Goal: Book appointment/travel/reservation

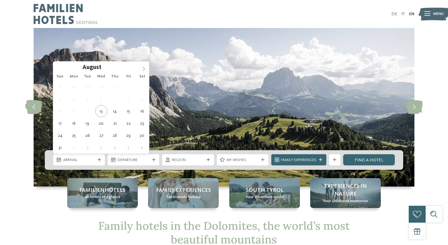
click at [146, 64] on span at bounding box center [143, 67] width 11 height 11
type div "04.09.2025"
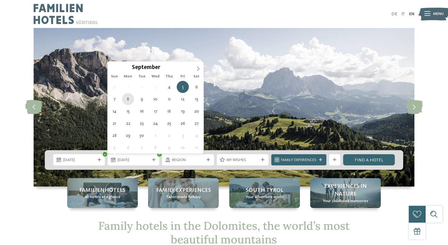
type div "08.09.2025"
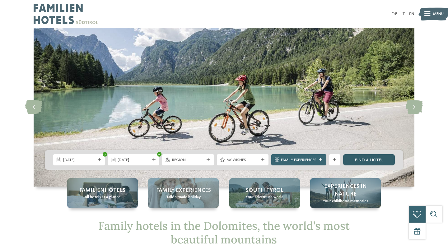
click at [383, 162] on link "Find a hotel" at bounding box center [369, 159] width 52 height 11
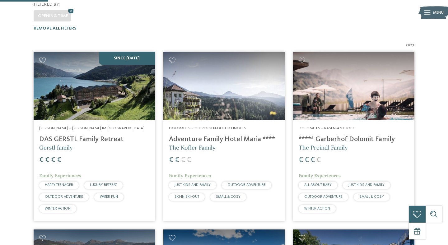
click at [314, 156] on span "€" at bounding box center [312, 159] width 4 height 7
click at [313, 156] on span "€" at bounding box center [312, 159] width 4 height 7
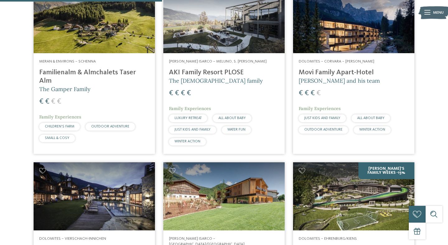
scroll to position [535, 0]
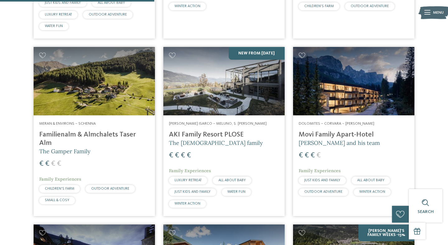
click at [90, 131] on h4 "Familienalm & Almchalets Taser Alm" at bounding box center [94, 139] width 110 height 17
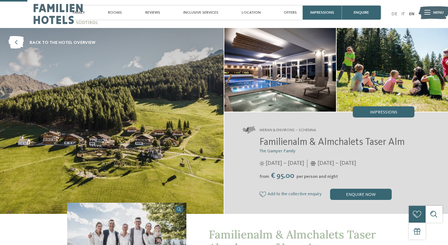
scroll to position [125, 0]
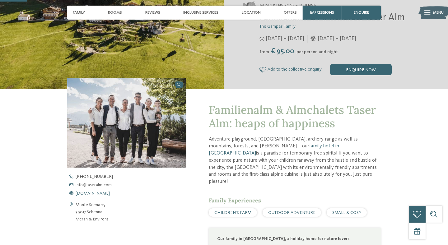
click at [95, 194] on span "www.taseralm.com" at bounding box center [93, 193] width 34 height 4
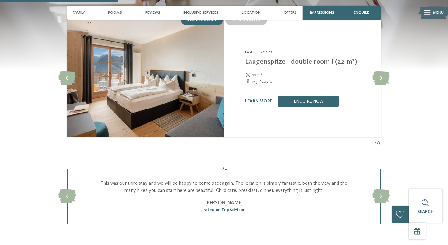
scroll to position [637, 0]
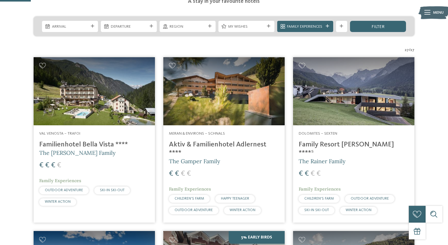
click at [189, 102] on img at bounding box center [223, 91] width 121 height 68
click at [202, 141] on h4 "Aktiv & Familienhotel Adlernest ****" at bounding box center [224, 149] width 110 height 17
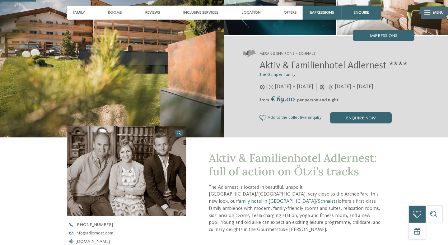
scroll to position [142, 0]
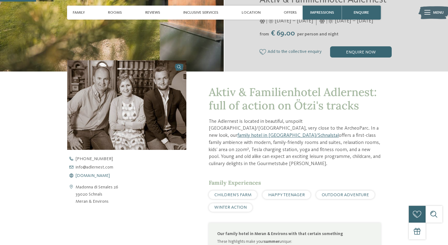
click at [85, 176] on span "www.adlernest.com" at bounding box center [93, 176] width 34 height 4
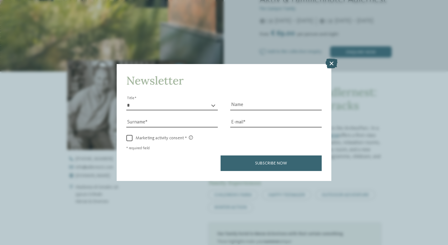
click at [329, 66] on icon at bounding box center [331, 64] width 12 height 10
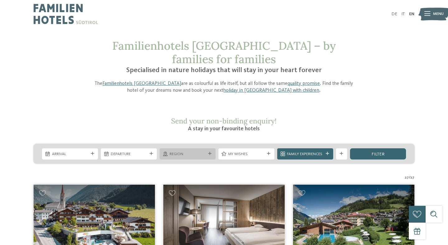
click at [198, 151] on span "Region" at bounding box center [187, 154] width 36 height 6
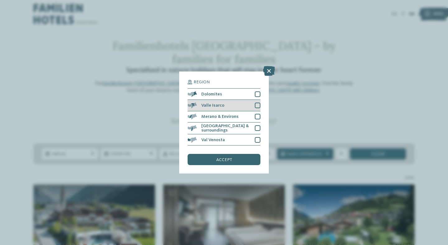
click at [254, 109] on div "Valle Isarco" at bounding box center [224, 105] width 73 height 11
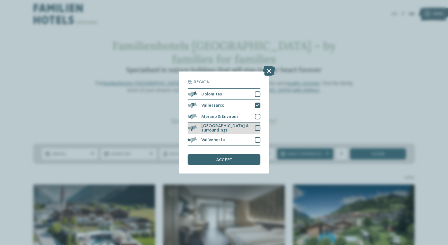
click at [254, 128] on div "[GEOGRAPHIC_DATA] & surroundings" at bounding box center [224, 129] width 73 height 12
click at [243, 154] on div "accept" at bounding box center [224, 159] width 73 height 11
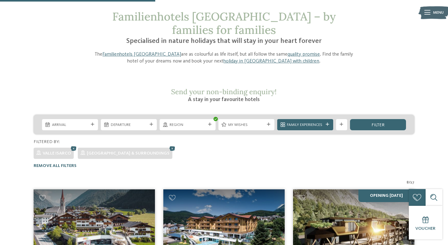
scroll to position [7, 0]
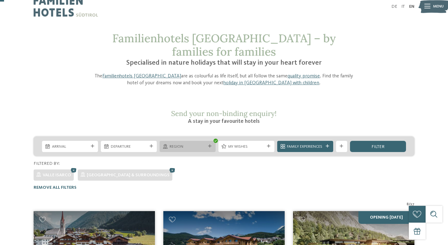
click at [189, 141] on div "Region" at bounding box center [188, 146] width 56 height 11
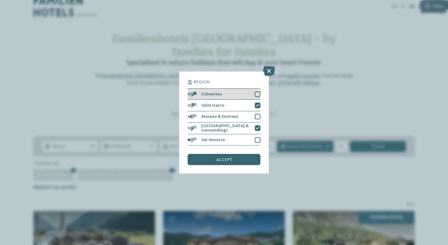
click at [241, 96] on div "Dolomites" at bounding box center [224, 94] width 73 height 11
click at [232, 160] on div "accept" at bounding box center [224, 159] width 73 height 11
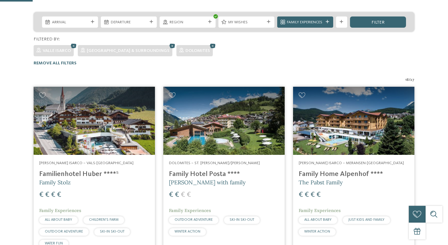
scroll to position [171, 0]
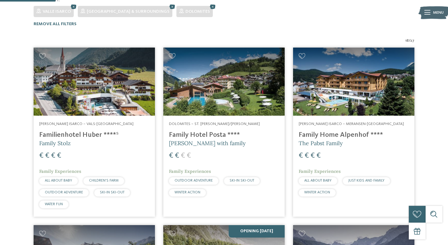
click at [250, 87] on img at bounding box center [223, 82] width 121 height 68
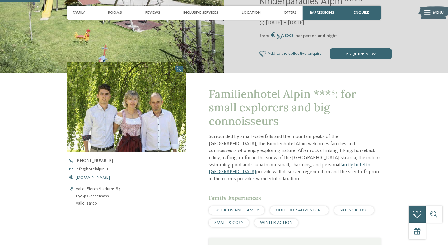
click at [92, 179] on span "[DOMAIN_NAME]" at bounding box center [93, 177] width 34 height 4
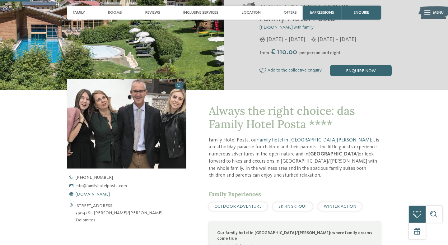
click at [93, 194] on span "[DOMAIN_NAME]" at bounding box center [93, 194] width 34 height 4
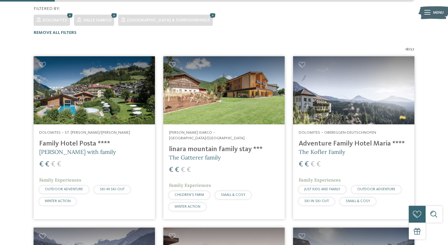
scroll to position [168, 0]
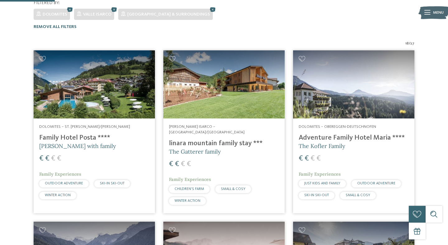
click at [215, 50] on img at bounding box center [223, 84] width 121 height 68
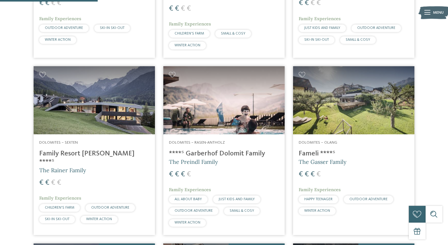
scroll to position [324, 0]
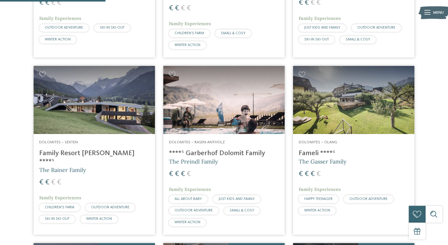
click at [100, 87] on img at bounding box center [94, 100] width 121 height 68
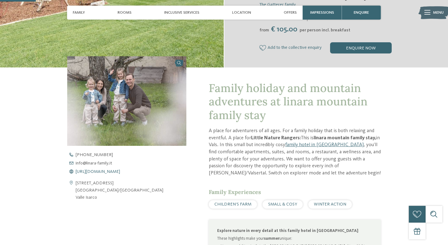
click at [109, 172] on span "https://www.linara-family.it/en" at bounding box center [98, 171] width 44 height 4
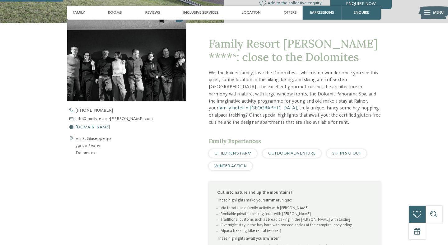
click at [104, 128] on span "[DOMAIN_NAME]" at bounding box center [93, 127] width 34 height 4
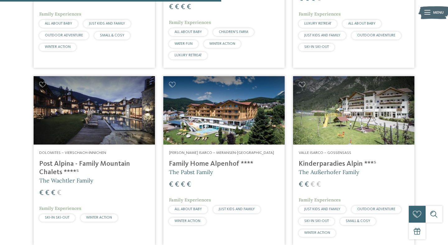
scroll to position [679, 0]
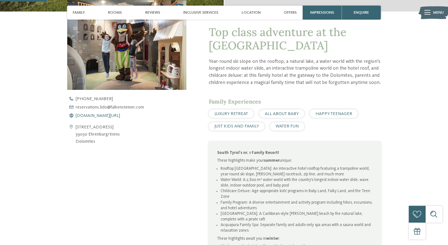
click at [88, 116] on span "[DOMAIN_NAME][URL]" at bounding box center [98, 116] width 44 height 4
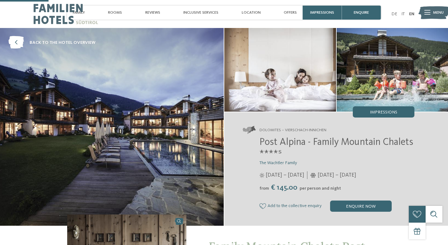
scroll to position [198, 0]
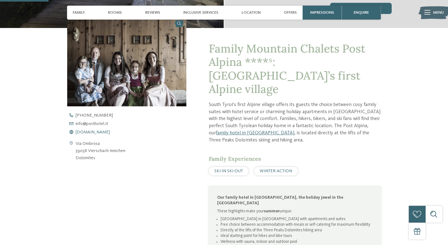
click at [91, 131] on span "[DOMAIN_NAME]" at bounding box center [93, 132] width 34 height 4
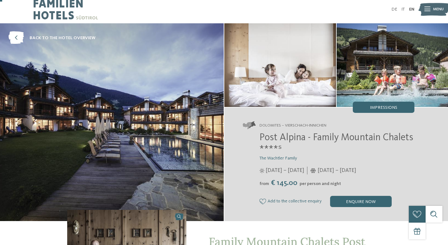
scroll to position [0, 0]
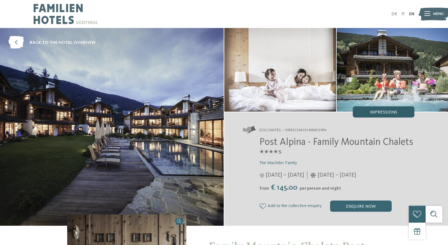
click at [381, 112] on span "Impressions" at bounding box center [383, 112] width 27 height 4
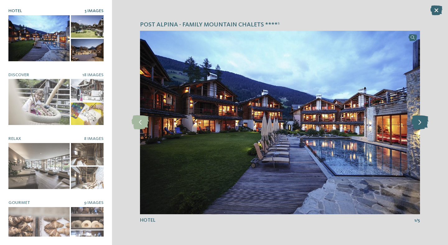
click at [422, 124] on icon at bounding box center [419, 122] width 17 height 14
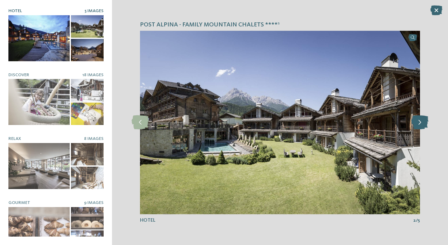
click at [422, 124] on icon at bounding box center [419, 122] width 17 height 14
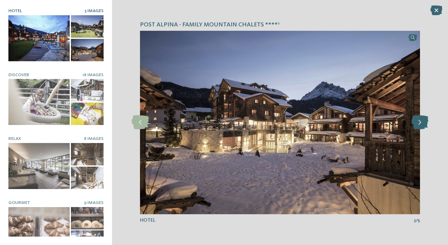
click at [422, 124] on icon at bounding box center [419, 122] width 17 height 14
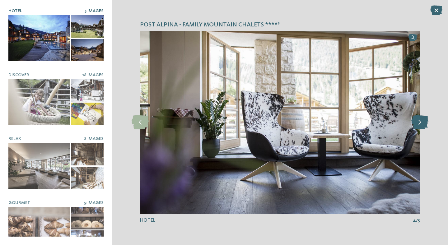
click at [422, 124] on icon at bounding box center [419, 122] width 17 height 14
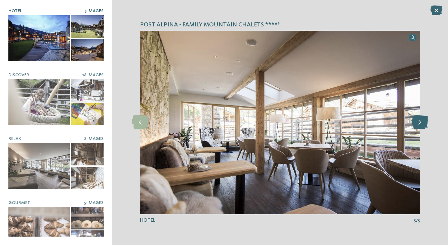
click at [422, 124] on icon at bounding box center [419, 122] width 17 height 14
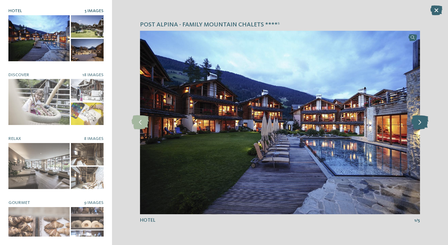
click at [422, 124] on icon at bounding box center [419, 122] width 17 height 14
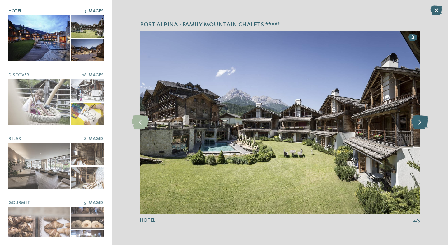
click at [422, 124] on icon at bounding box center [419, 122] width 17 height 14
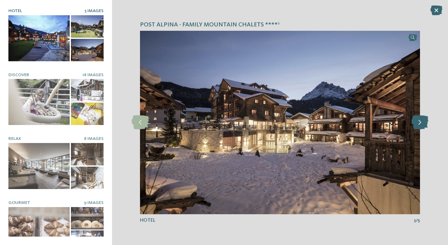
click at [422, 124] on icon at bounding box center [419, 122] width 17 height 14
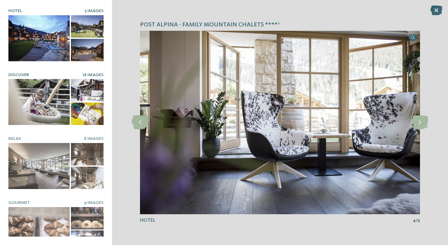
click at [26, 93] on div at bounding box center [38, 102] width 61 height 46
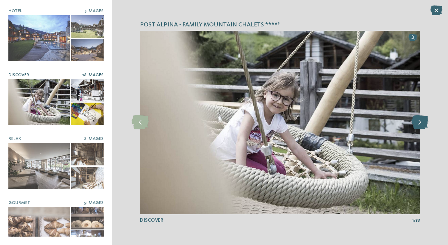
click at [420, 124] on icon at bounding box center [419, 122] width 17 height 14
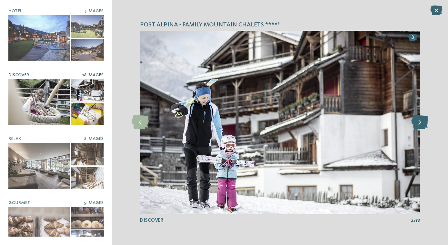
click at [420, 124] on icon at bounding box center [419, 122] width 17 height 14
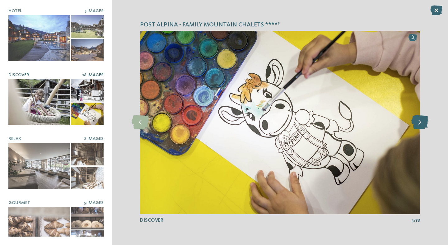
click at [420, 124] on icon at bounding box center [419, 122] width 17 height 14
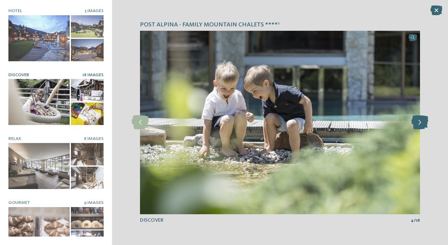
click at [420, 124] on icon at bounding box center [419, 122] width 17 height 14
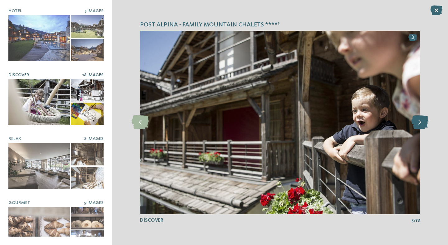
click at [420, 124] on icon at bounding box center [419, 122] width 17 height 14
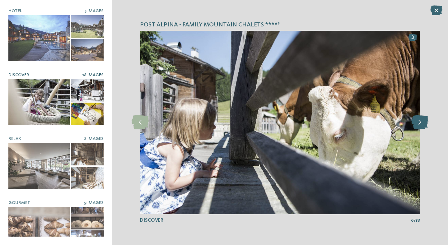
click at [420, 124] on icon at bounding box center [419, 122] width 17 height 14
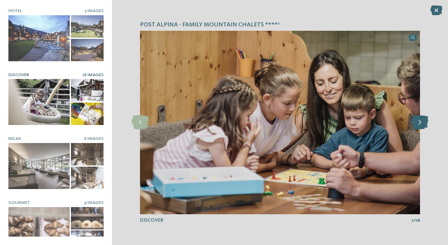
click at [420, 124] on icon at bounding box center [419, 122] width 17 height 14
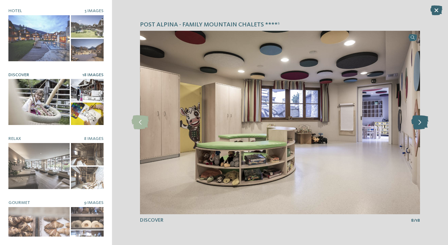
click at [420, 124] on icon at bounding box center [419, 122] width 17 height 14
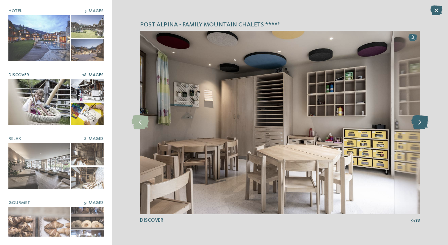
click at [420, 124] on icon at bounding box center [419, 122] width 17 height 14
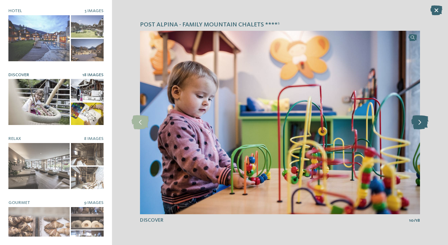
click at [420, 124] on icon at bounding box center [419, 122] width 17 height 14
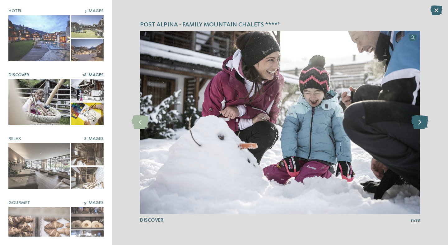
click at [420, 124] on icon at bounding box center [419, 122] width 17 height 14
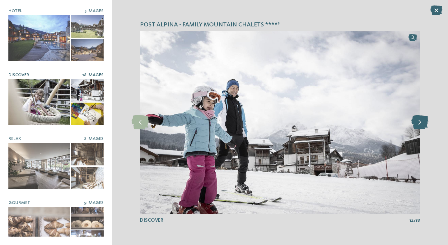
click at [420, 124] on icon at bounding box center [419, 122] width 17 height 14
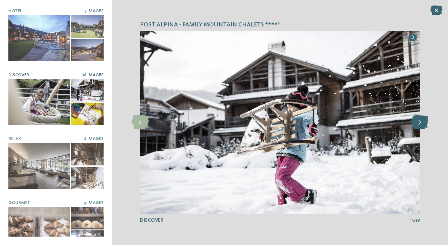
click at [420, 124] on icon at bounding box center [419, 122] width 17 height 14
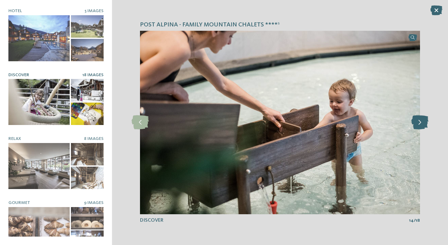
click at [420, 124] on icon at bounding box center [419, 122] width 17 height 14
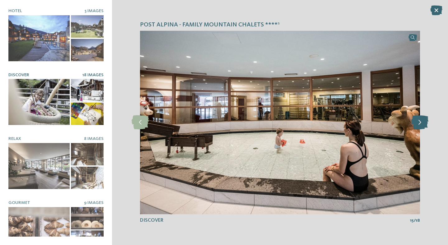
click at [420, 124] on icon at bounding box center [419, 122] width 17 height 14
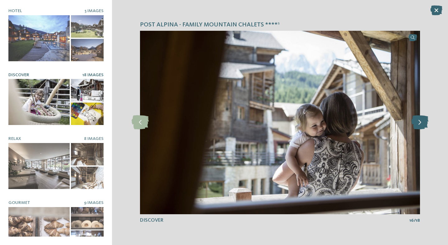
click at [420, 124] on icon at bounding box center [419, 122] width 17 height 14
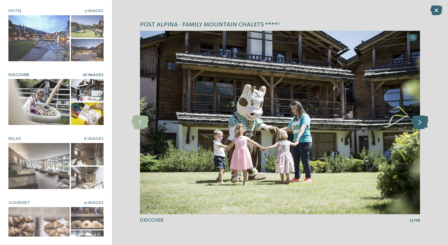
click at [420, 124] on icon at bounding box center [419, 122] width 17 height 14
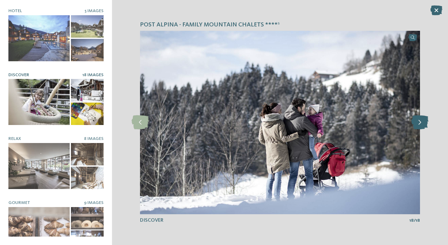
click at [420, 124] on icon at bounding box center [419, 122] width 17 height 14
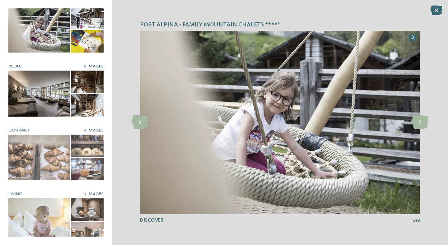
scroll to position [75, 0]
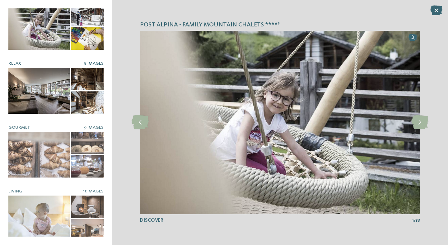
click at [47, 136] on div at bounding box center [38, 155] width 61 height 46
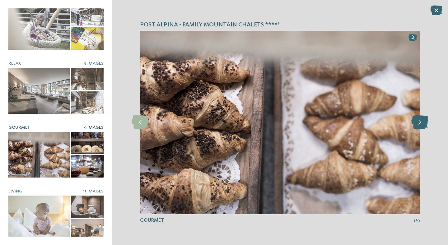
click at [424, 119] on icon at bounding box center [419, 122] width 17 height 14
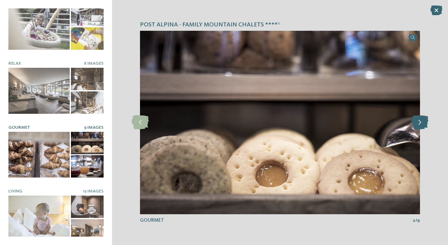
click at [424, 119] on icon at bounding box center [419, 122] width 17 height 14
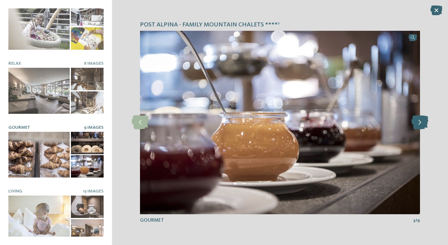
click at [424, 119] on icon at bounding box center [419, 122] width 17 height 14
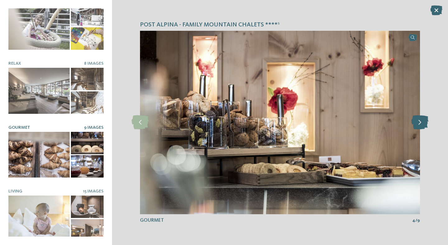
click at [424, 119] on icon at bounding box center [419, 122] width 17 height 14
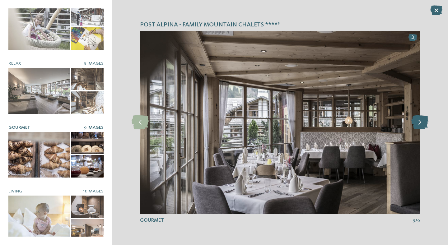
click at [424, 119] on icon at bounding box center [419, 122] width 17 height 14
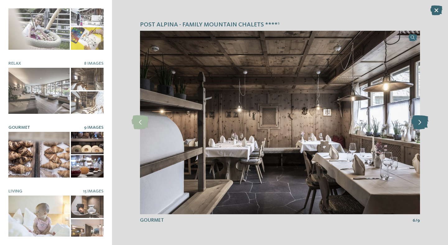
click at [424, 119] on icon at bounding box center [419, 122] width 17 height 14
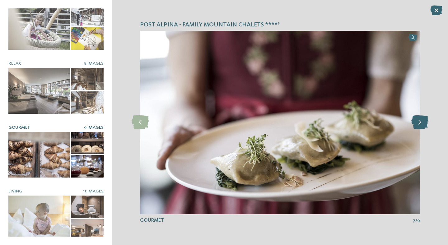
click at [424, 119] on icon at bounding box center [419, 122] width 17 height 14
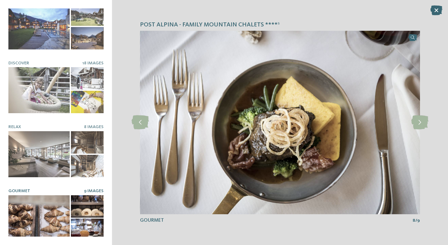
scroll to position [0, 0]
